Goal: Information Seeking & Learning: Learn about a topic

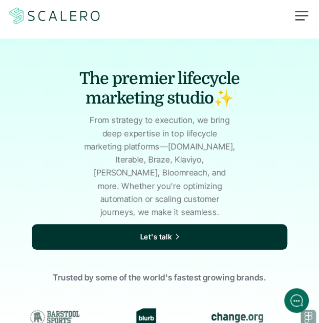
click at [296, 18] on div at bounding box center [301, 16] width 25 height 25
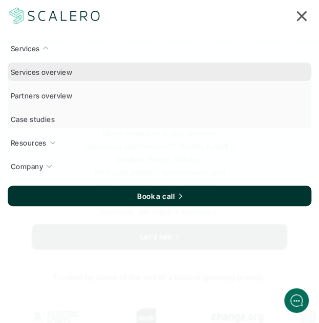
click at [46, 71] on p "Services overview" at bounding box center [41, 72] width 61 height 11
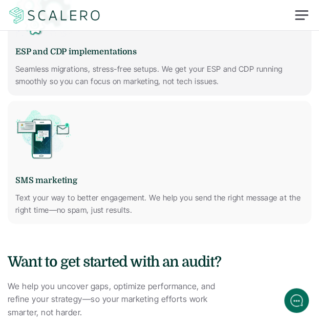
scroll to position [1281, 0]
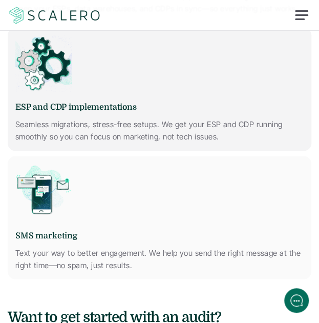
click at [128, 81] on link "ESP and CDP implementations Seamless migrations, stress-free setups. We get you…" at bounding box center [160, 89] width 304 height 123
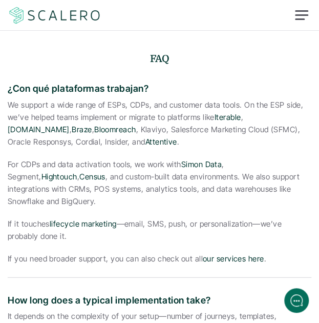
scroll to position [2254, 0]
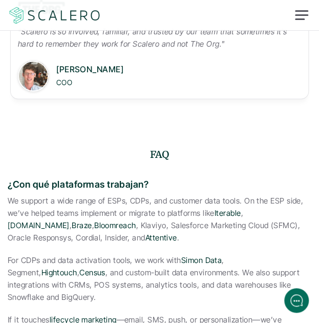
drag, startPoint x: 148, startPoint y: 155, endPoint x: 7, endPoint y: 156, distance: 140.4
copy p "¿Con qué plataformas trabajan?"
